Goal: Find specific page/section: Find specific page/section

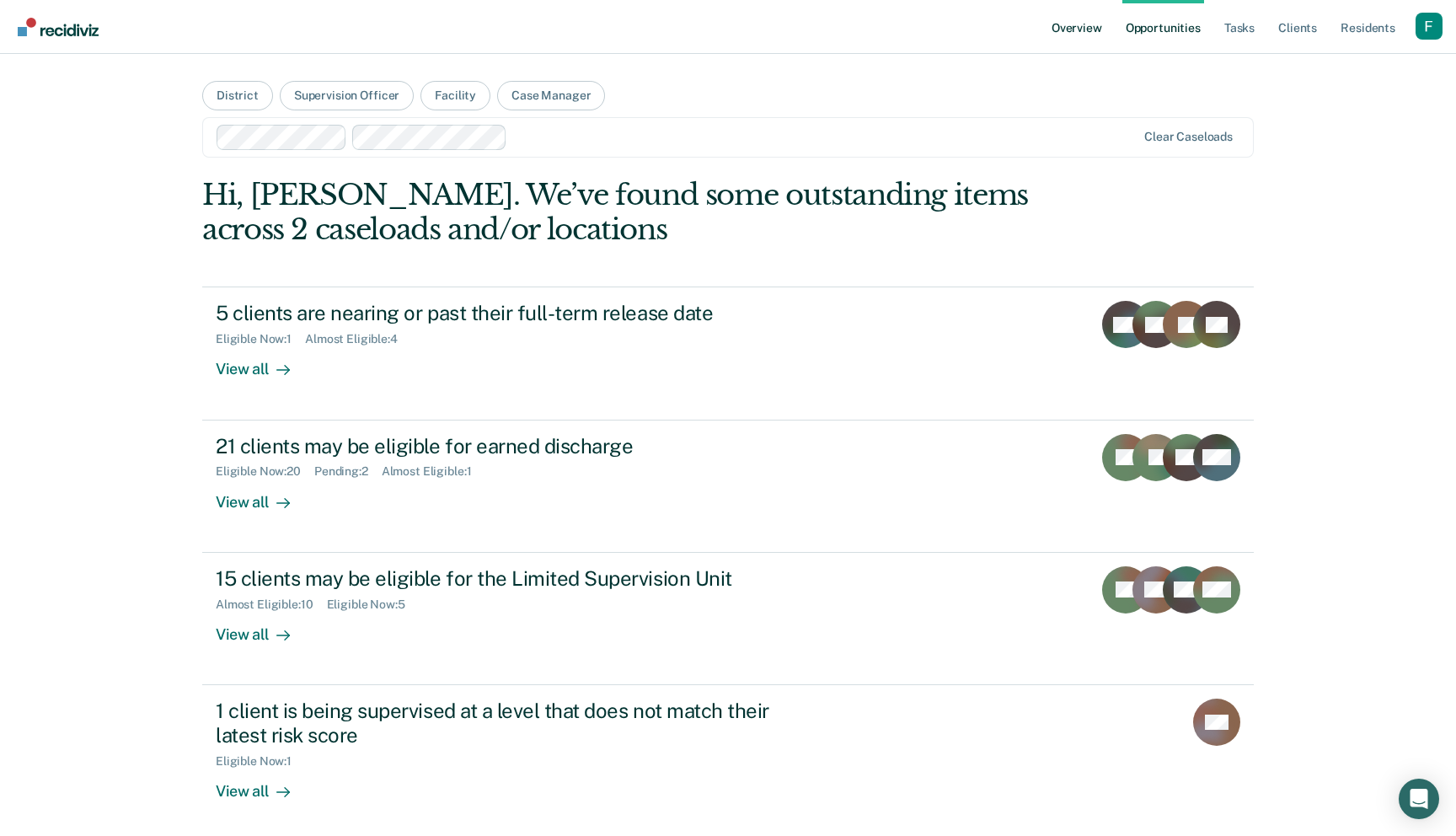
click at [1093, 27] on link "Overview" at bounding box center [1077, 27] width 58 height 54
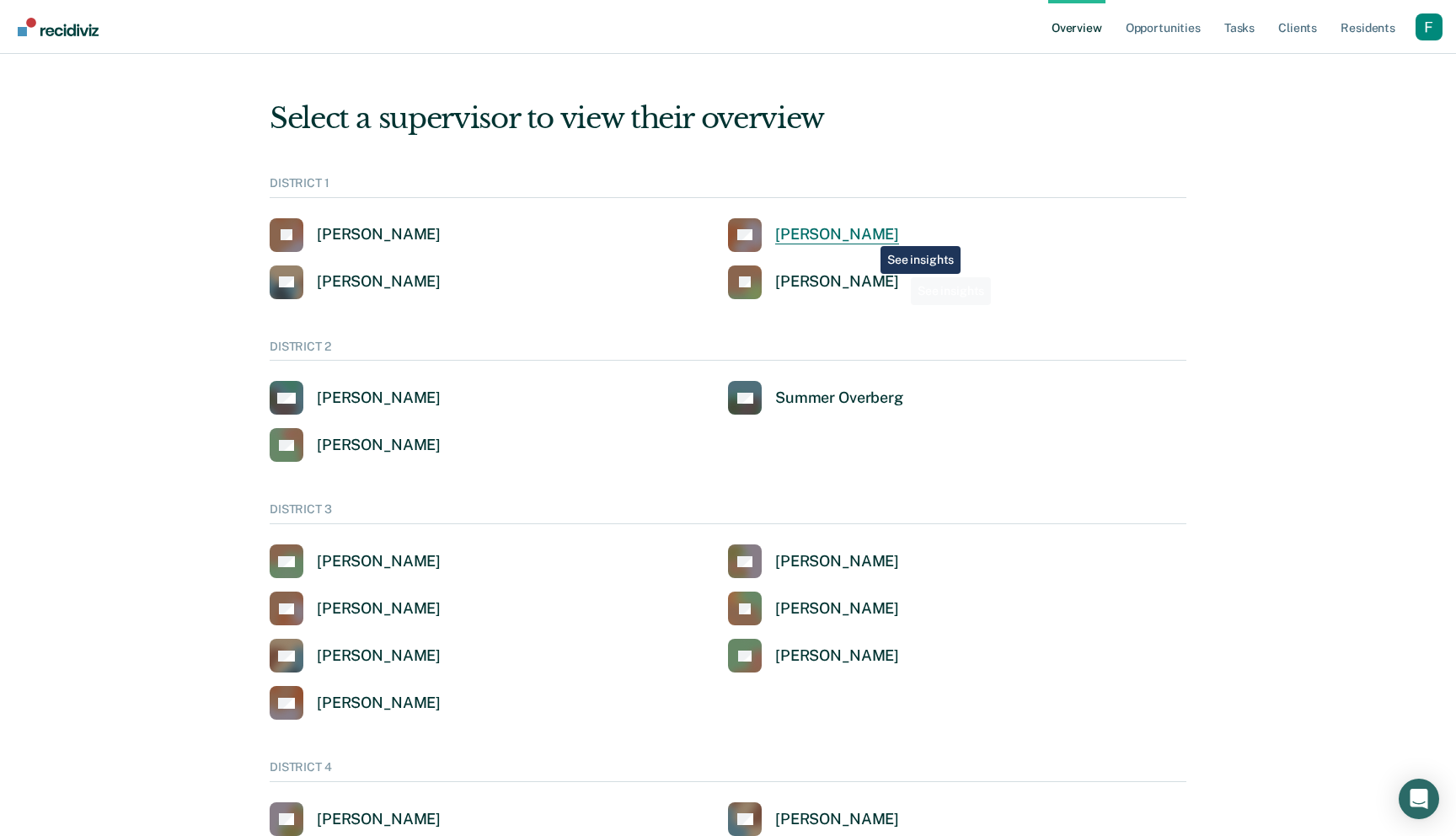
click at [868, 232] on div "[PERSON_NAME]" at bounding box center [837, 234] width 124 height 20
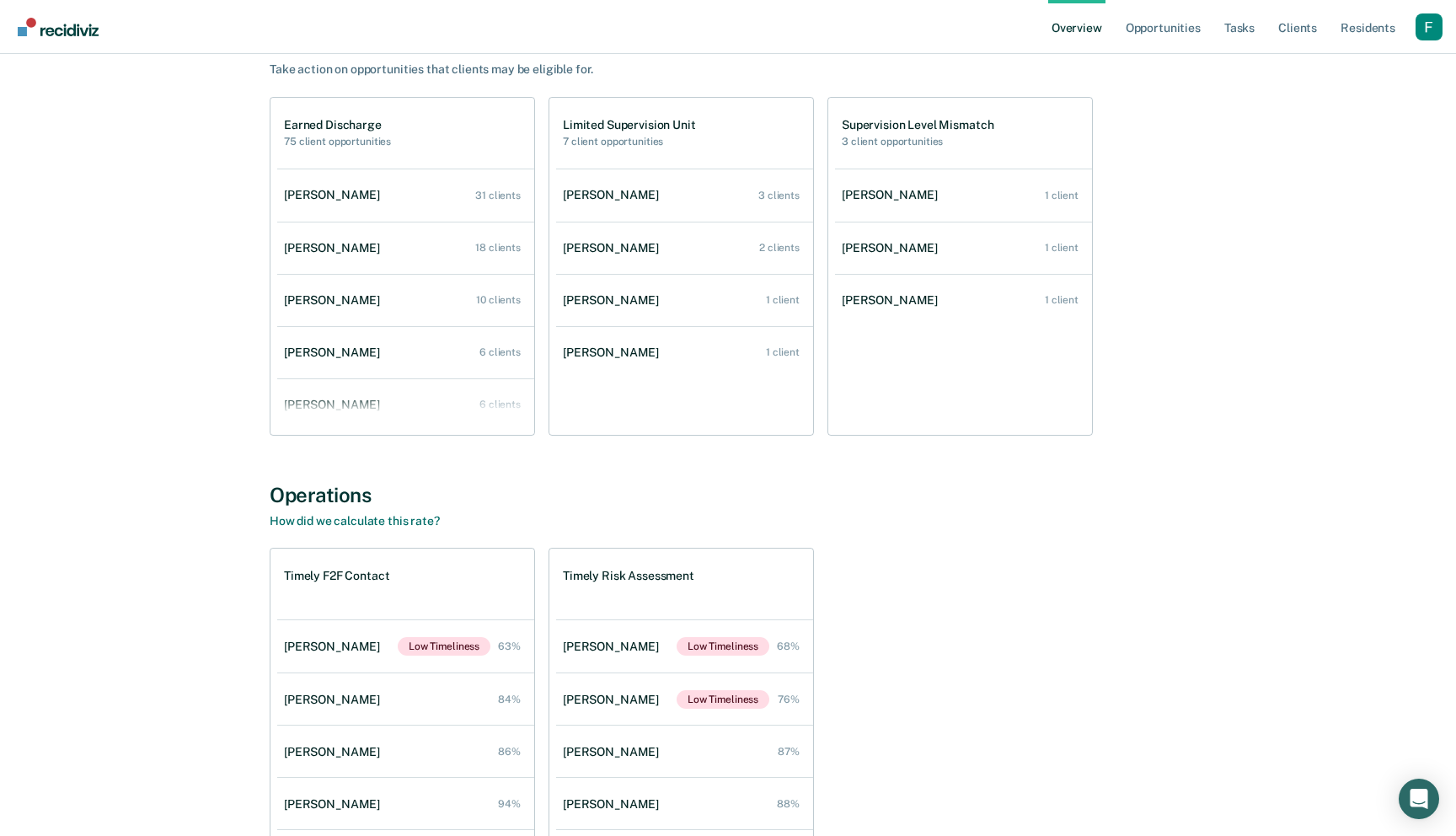
scroll to position [1258, 0]
